Goal: Information Seeking & Learning: Learn about a topic

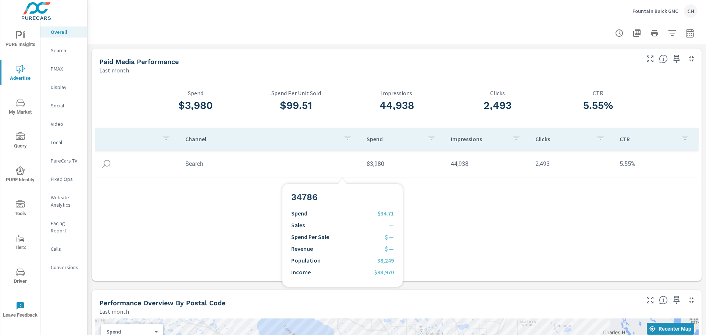
scroll to position [233, 0]
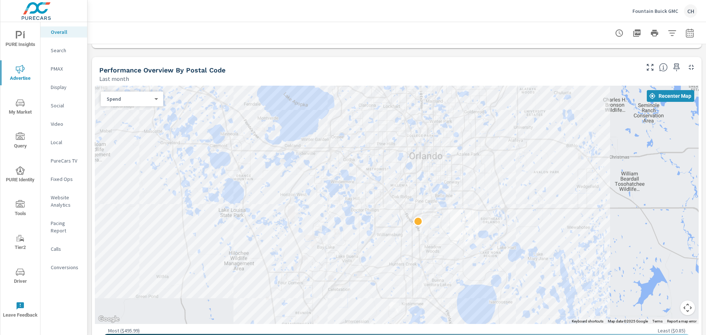
click at [659, 7] on div "Fountain Buick GMC CH" at bounding box center [664, 10] width 65 height 13
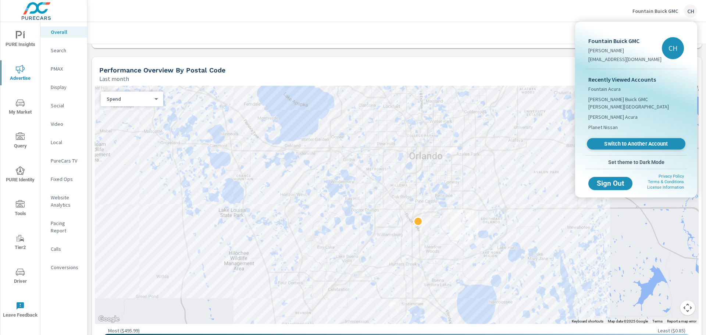
click at [626, 140] on span "Switch to Another Account" at bounding box center [636, 143] width 90 height 7
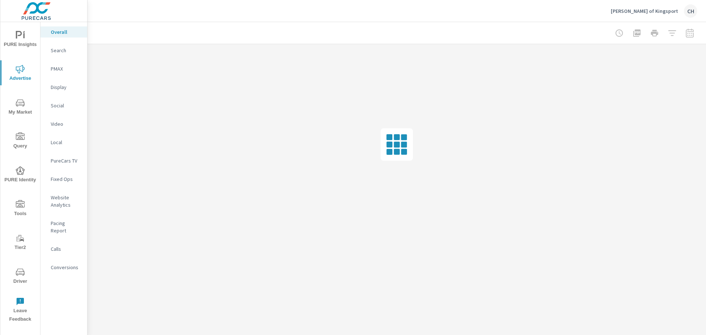
click at [21, 106] on icon "nav menu" at bounding box center [20, 102] width 9 height 9
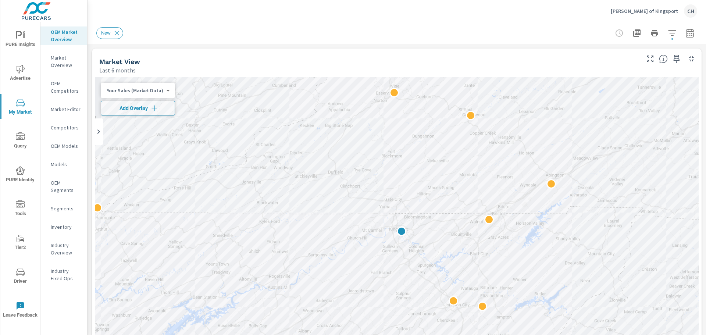
click at [164, 89] on body "PURE Insights Advertise My Market Query PURE Identity Tools Tier2 Driver Leave …" at bounding box center [353, 167] width 706 height 335
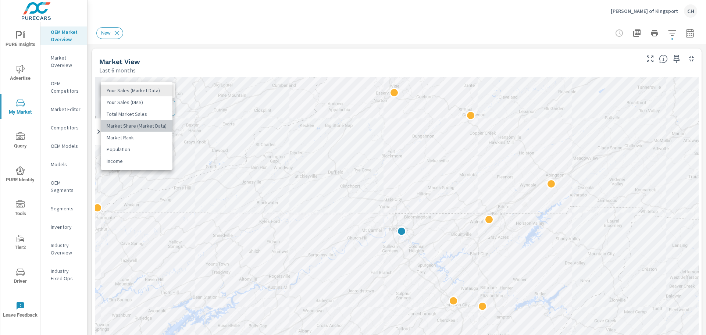
click at [155, 122] on li "Market Share (Market Data)" at bounding box center [137, 126] width 72 height 12
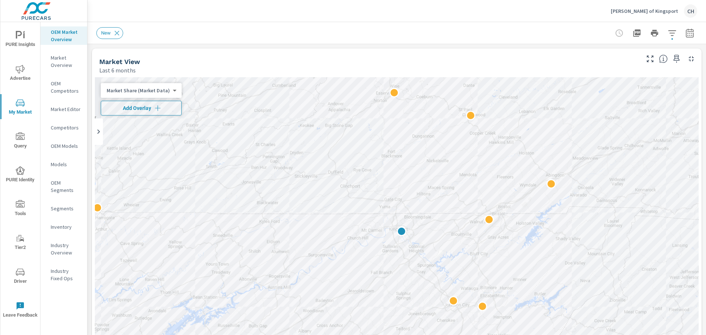
click at [157, 108] on icon "button" at bounding box center [157, 107] width 7 height 7
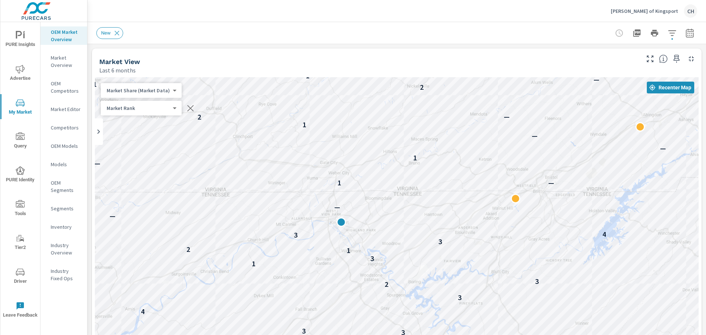
drag, startPoint x: 283, startPoint y: 230, endPoint x: 404, endPoint y: 283, distance: 132.1
click at [404, 283] on div "— — — — — 4 — 8 — — — — — — — 4 — — — 2 — — — — — — 3 — — 4 — 5 4 — — — — — 3 3…" at bounding box center [396, 226] width 603 height 298
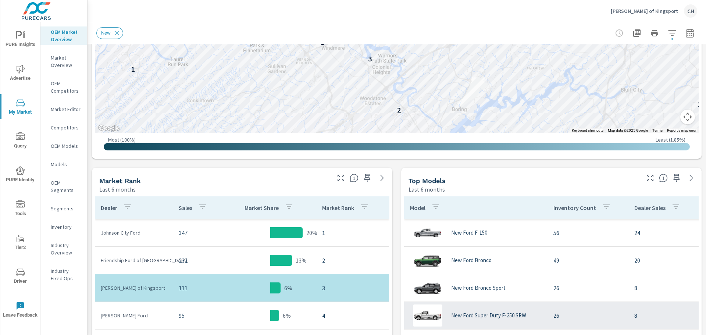
scroll to position [240, 0]
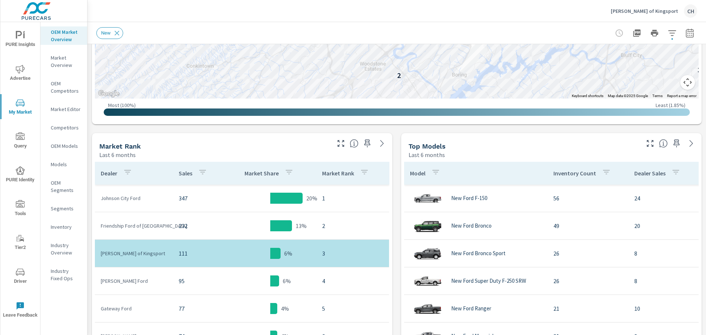
scroll to position [314, 0]
